Goal: Entertainment & Leisure: Consume media (video, audio)

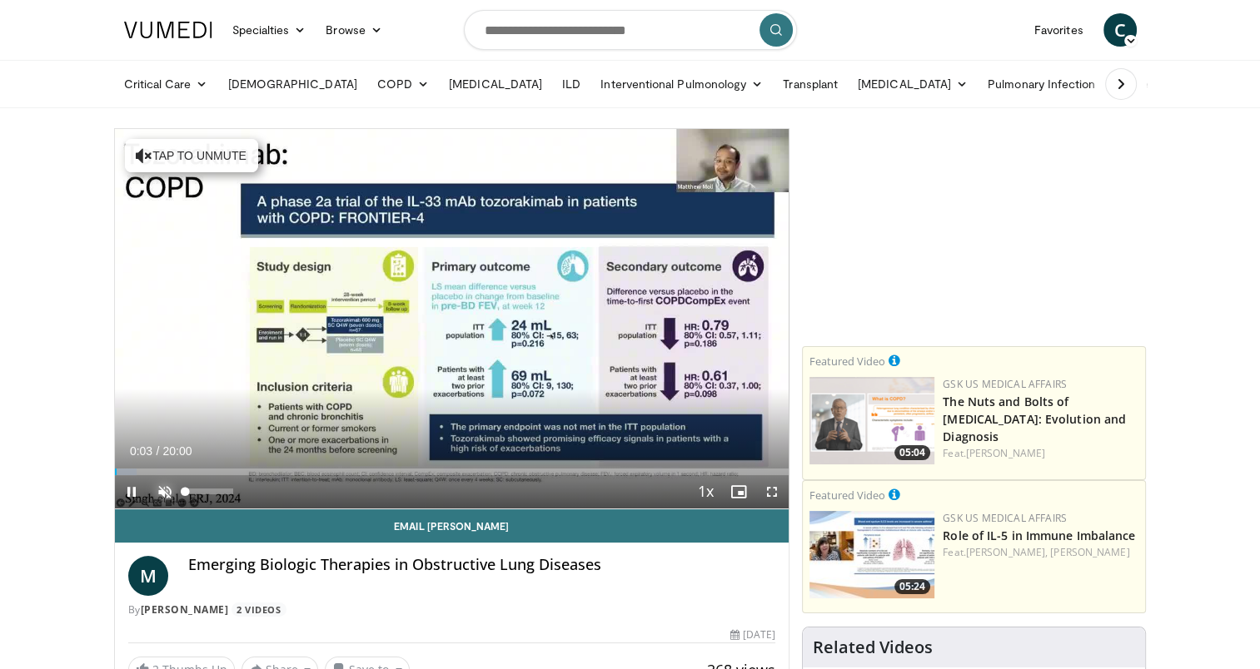
click at [156, 486] on span "Video Player" at bounding box center [164, 491] width 33 height 33
click at [773, 490] on span "Video Player" at bounding box center [771, 491] width 33 height 33
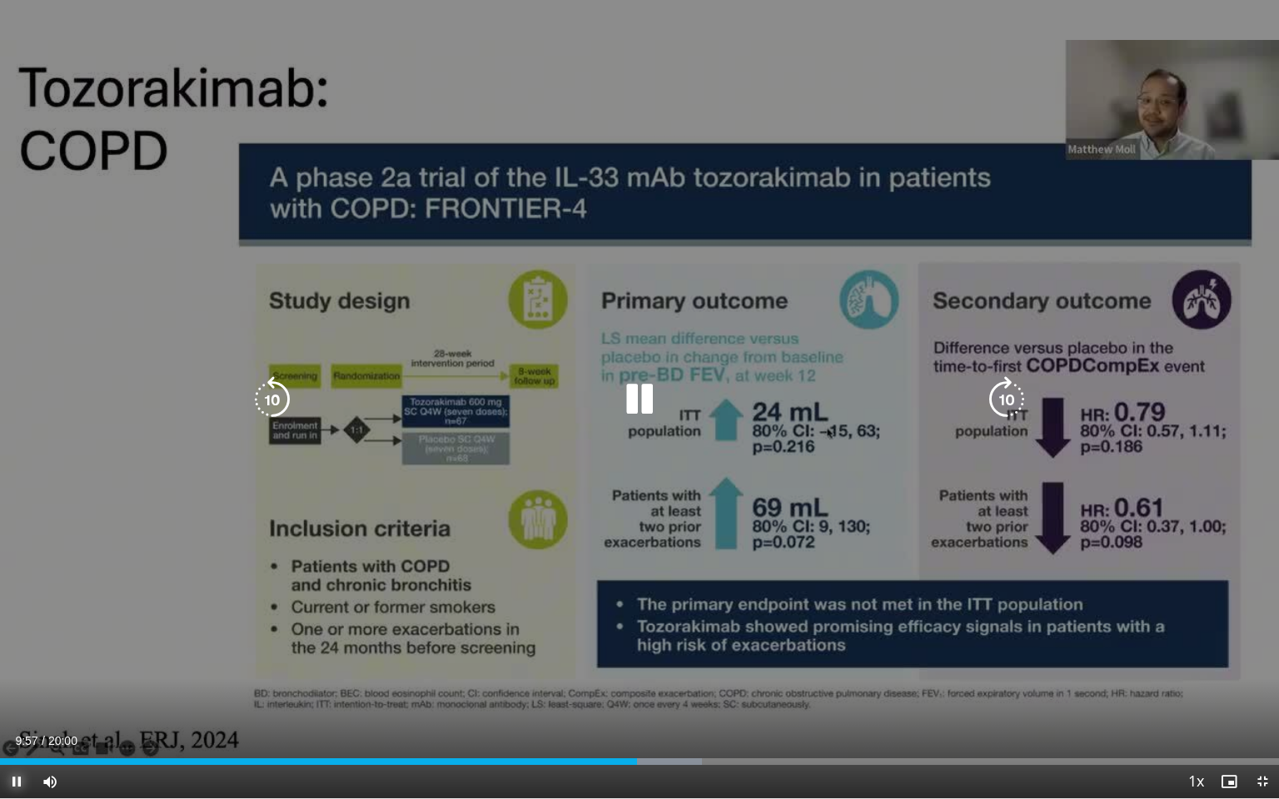
drag, startPoint x: 12, startPoint y: 783, endPoint x: 157, endPoint y: 656, distance: 192.3
click at [12, 668] on span "Video Player" at bounding box center [16, 781] width 33 height 33
